Goal: Obtain resource: Obtain resource

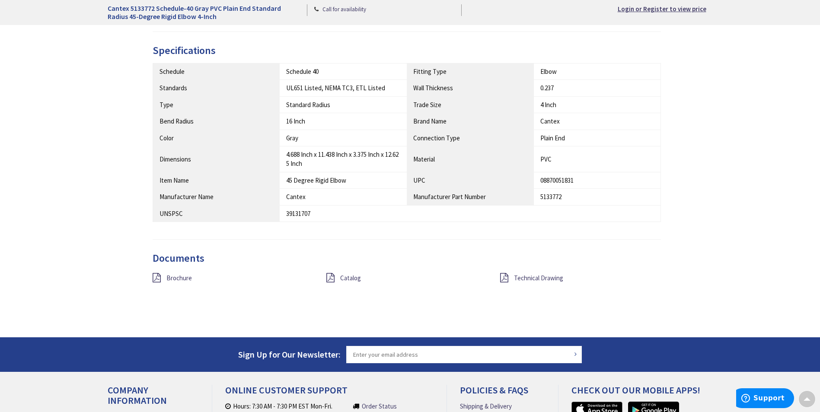
scroll to position [463, 0]
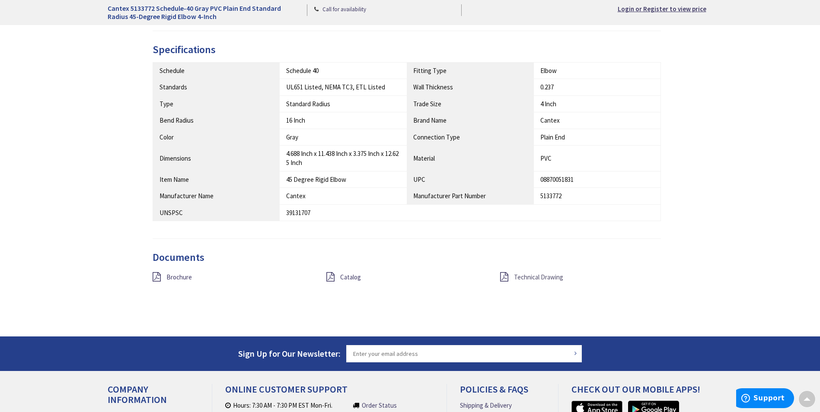
click at [532, 276] on span "Technical Drawing" at bounding box center [538, 277] width 49 height 8
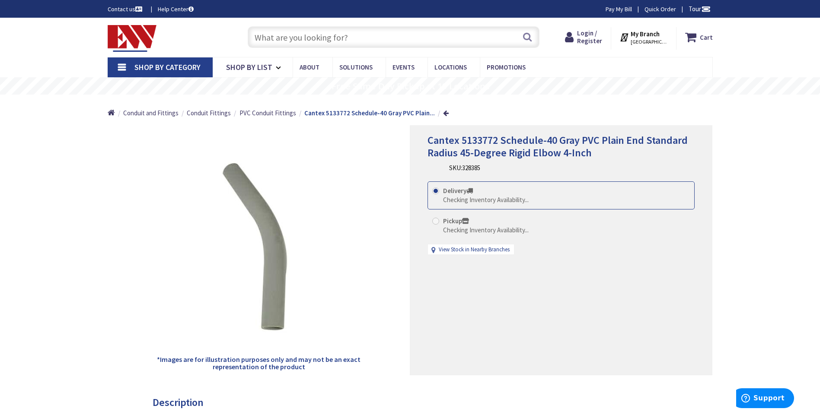
drag, startPoint x: 818, startPoint y: 125, endPoint x: 816, endPoint y: 164, distance: 38.9
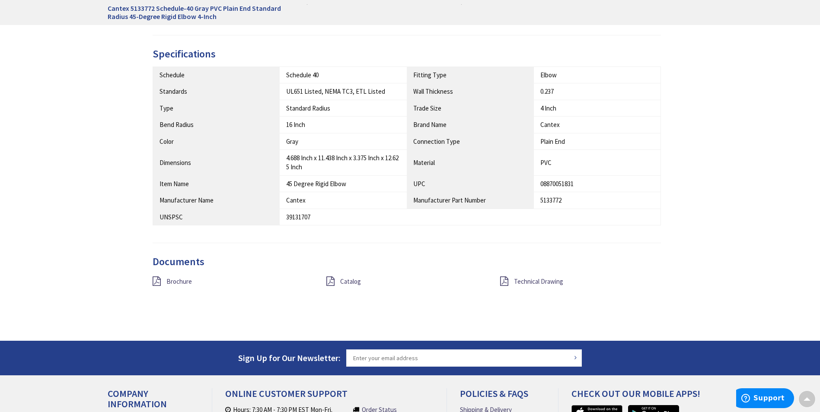
scroll to position [462, 0]
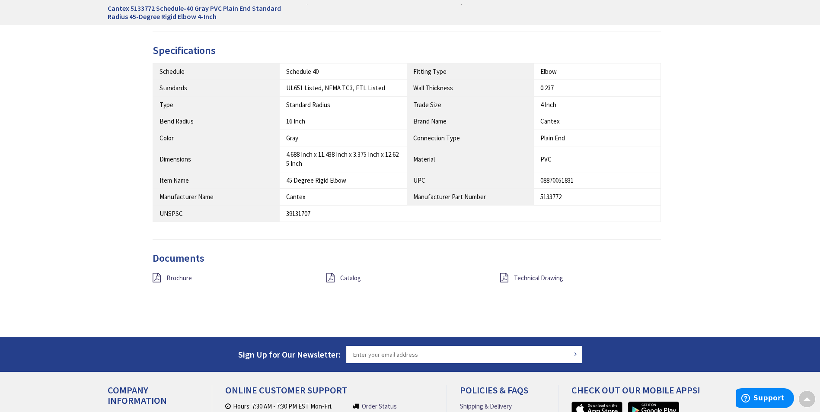
click at [335, 281] on div "Catalog" at bounding box center [407, 278] width 174 height 11
click at [346, 279] on span "Catalog" at bounding box center [350, 278] width 21 height 8
